Goal: Information Seeking & Learning: Learn about a topic

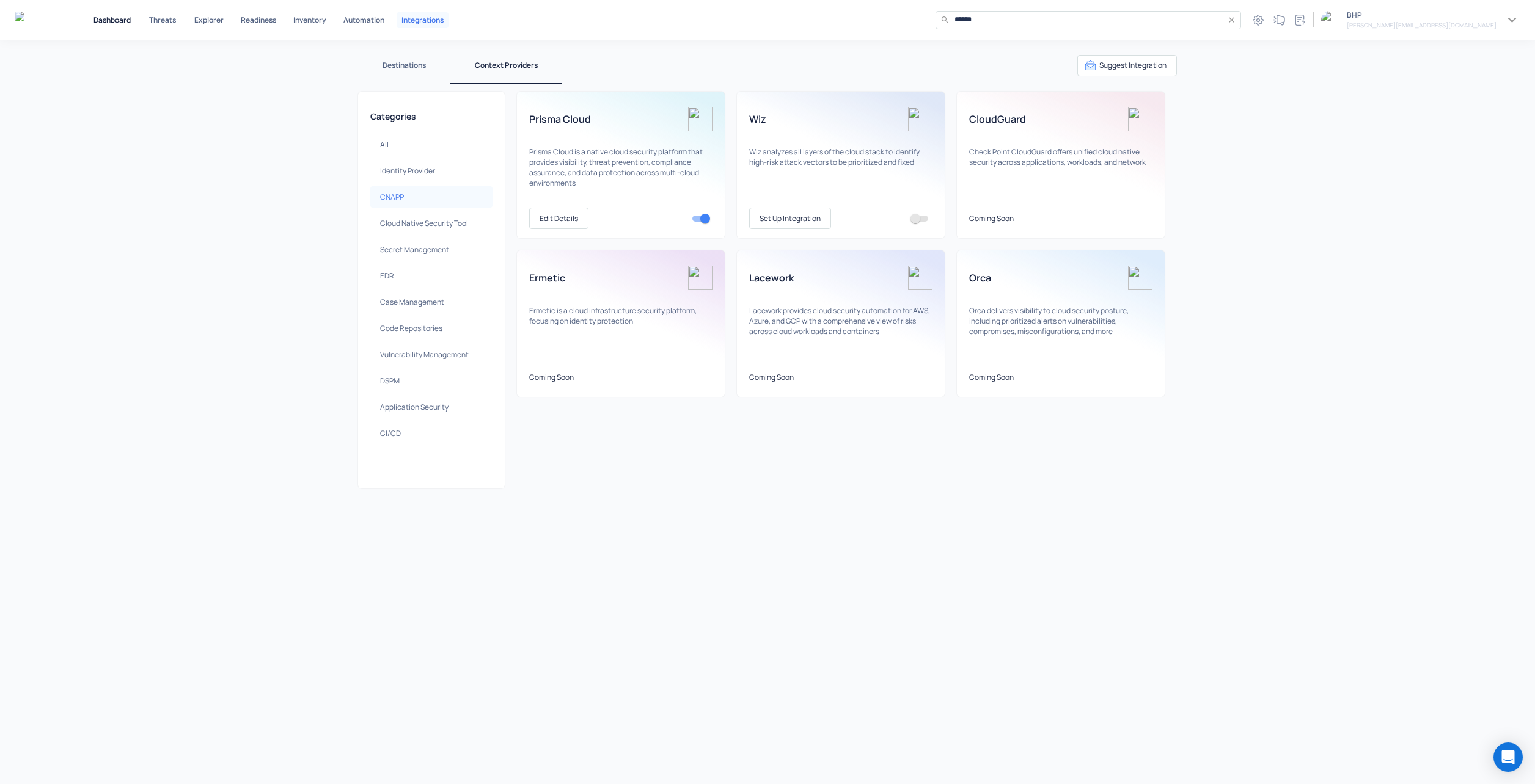
click at [117, 17] on p "Dashboard" at bounding box center [112, 20] width 38 height 7
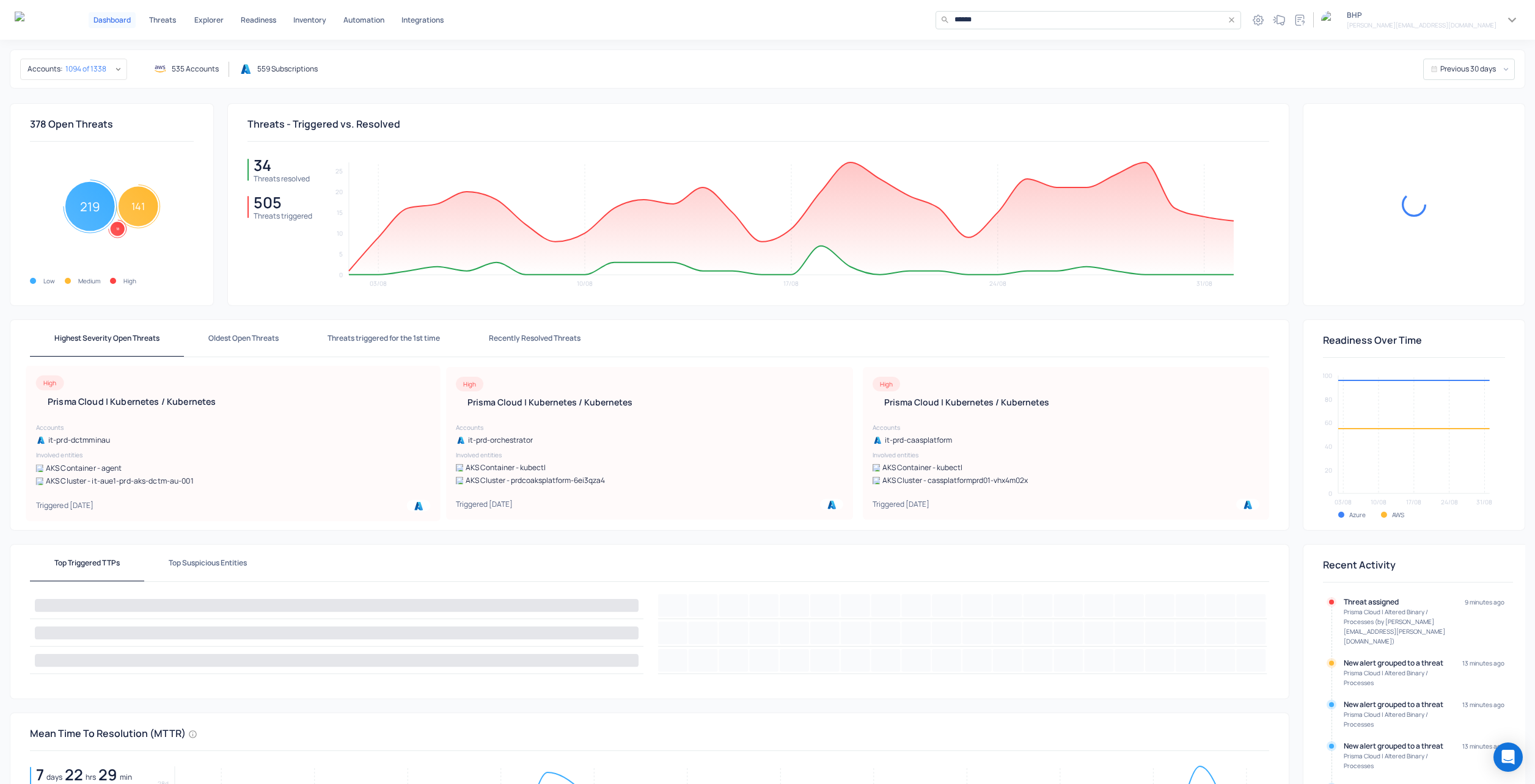
scroll to position [156, 0]
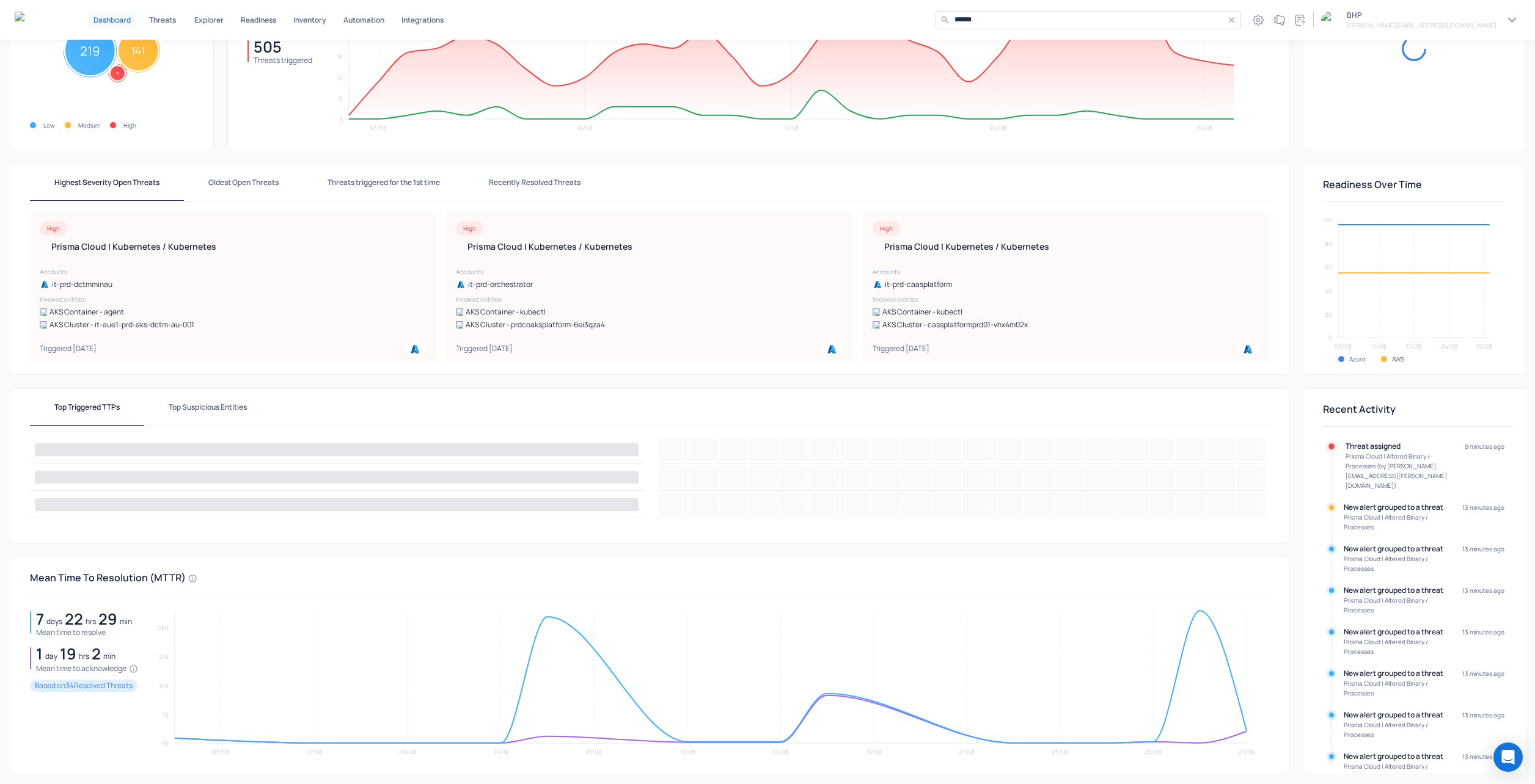
click at [1355, 471] on h6 "Prisma Cloud | Altered Binary /​ Processes (by [PERSON_NAME][EMAIL_ADDRESS][PER…" at bounding box center [1399, 471] width 107 height 39
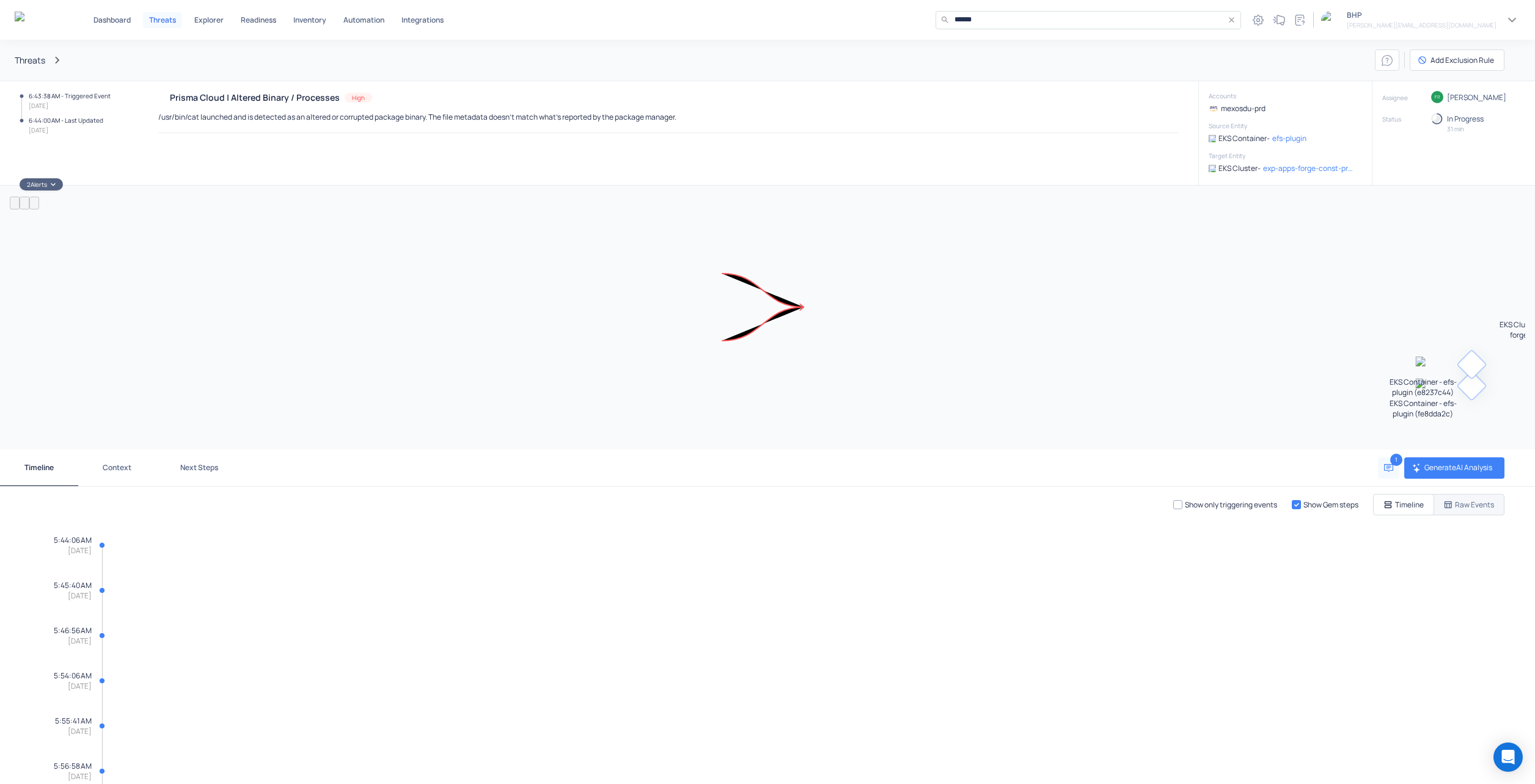
scroll to position [829, 0]
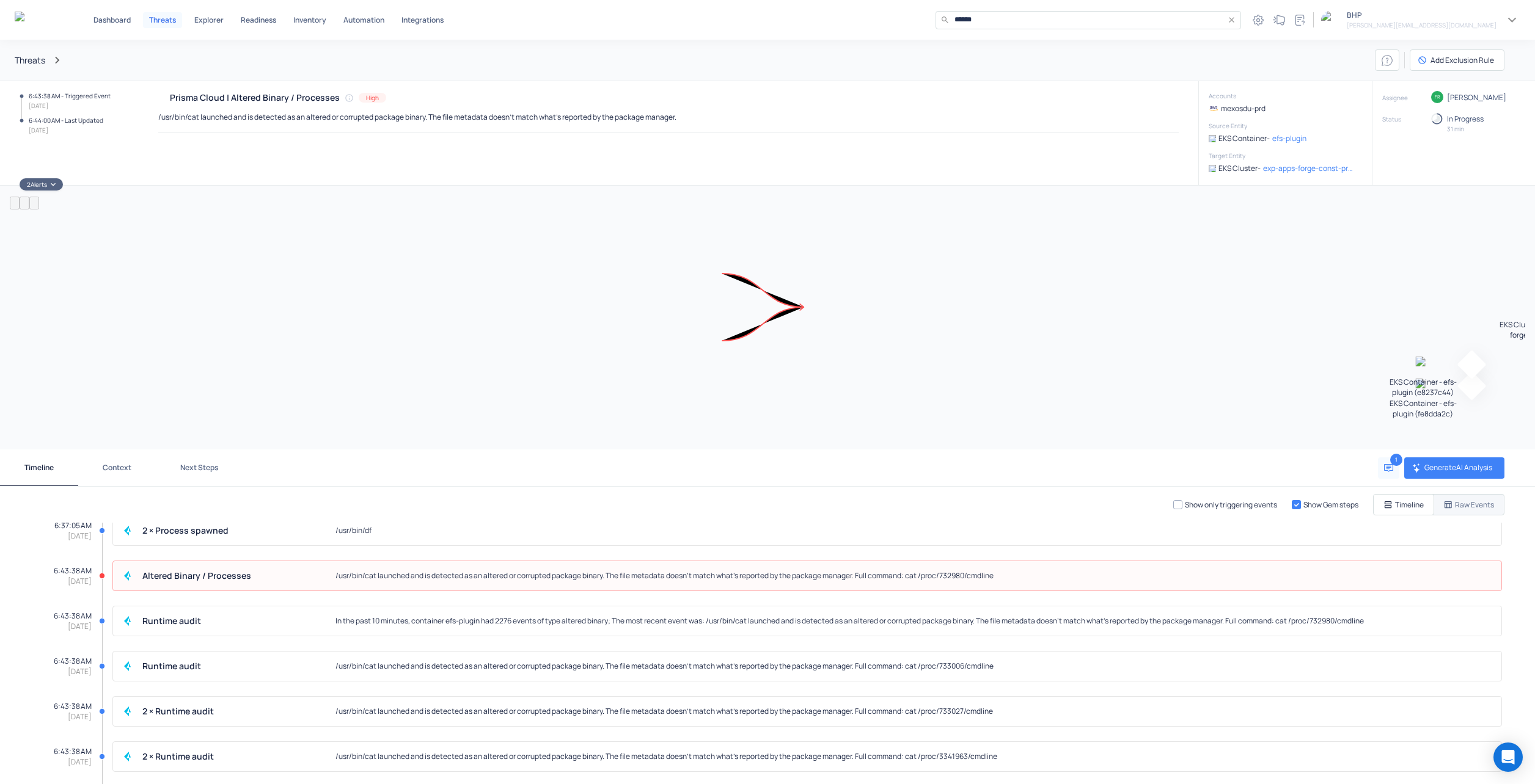
click at [168, 18] on p "Threats" at bounding box center [162, 20] width 27 height 7
